Goal: Transaction & Acquisition: Purchase product/service

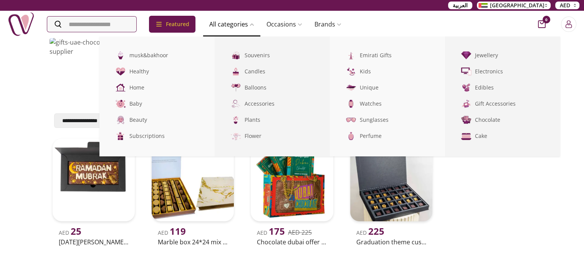
click at [239, 22] on link "All categories" at bounding box center [231, 24] width 57 height 15
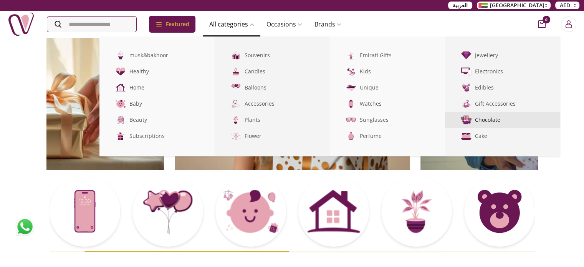
click at [505, 119] on link "Chocolate" at bounding box center [502, 120] width 115 height 16
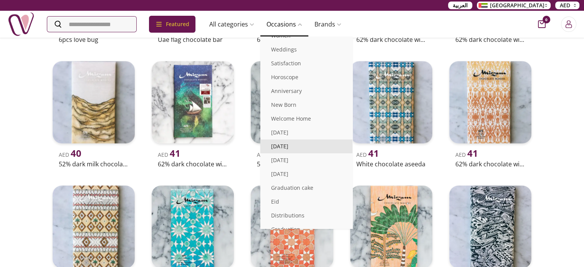
scroll to position [106, 0]
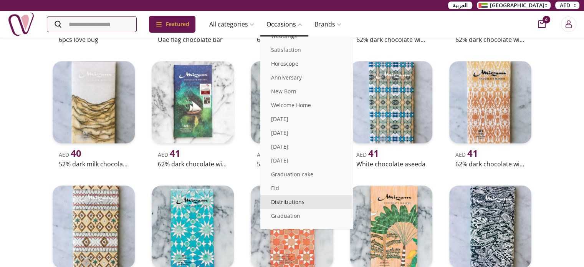
click at [296, 195] on link "Distributions" at bounding box center [306, 202] width 92 height 14
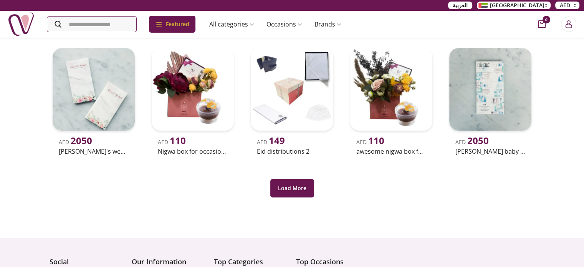
scroll to position [269, 0]
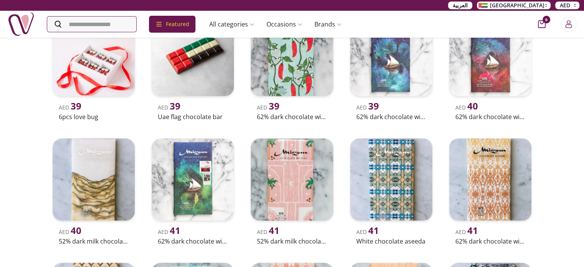
scroll to position [653, 0]
click at [304, 98] on img at bounding box center [292, 54] width 86 height 86
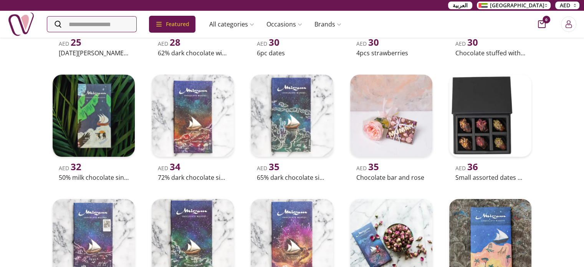
scroll to position [346, 0]
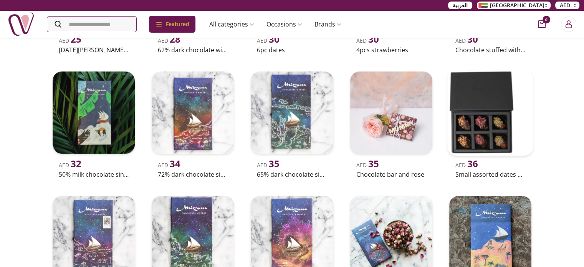
click at [499, 156] on img at bounding box center [490, 112] width 86 height 86
